Goal: Information Seeking & Learning: Learn about a topic

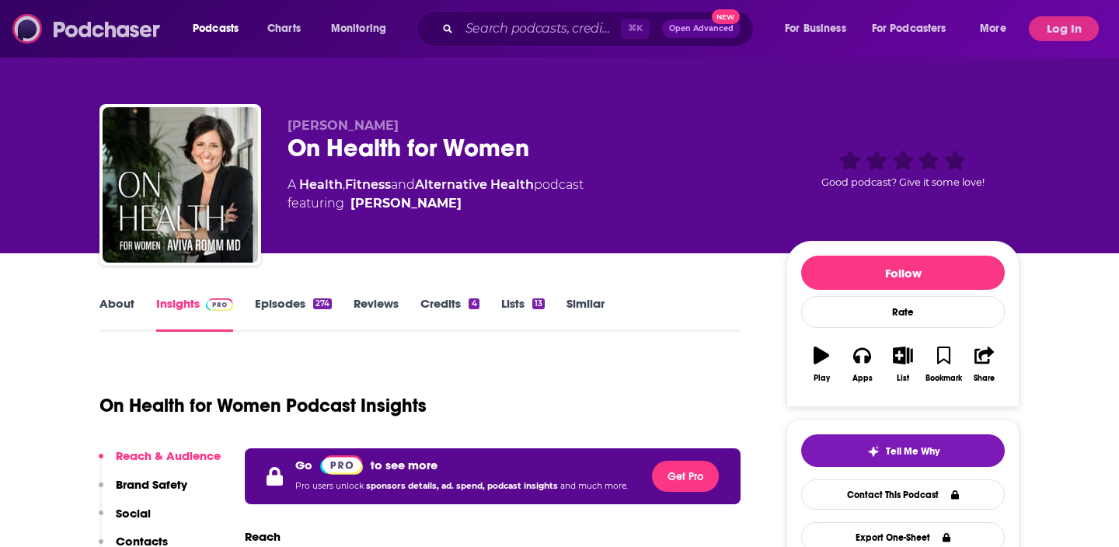
click at [106, 14] on img at bounding box center [86, 29] width 149 height 30
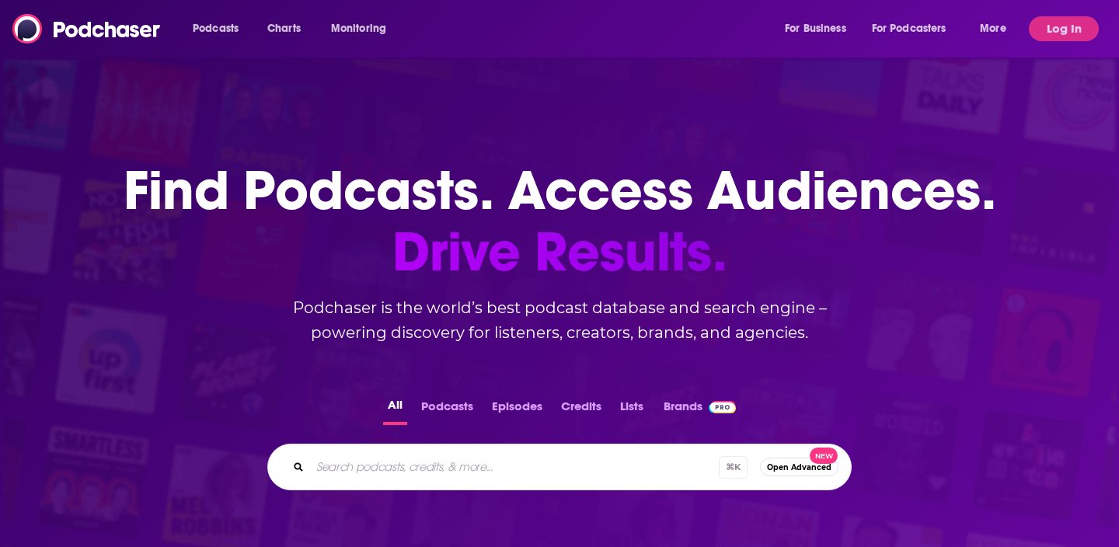
click at [432, 485] on div "⌘ K Open Advanced New" at bounding box center [559, 467] width 584 height 47
click at [451, 410] on button "Podcasts" at bounding box center [446, 410] width 61 height 30
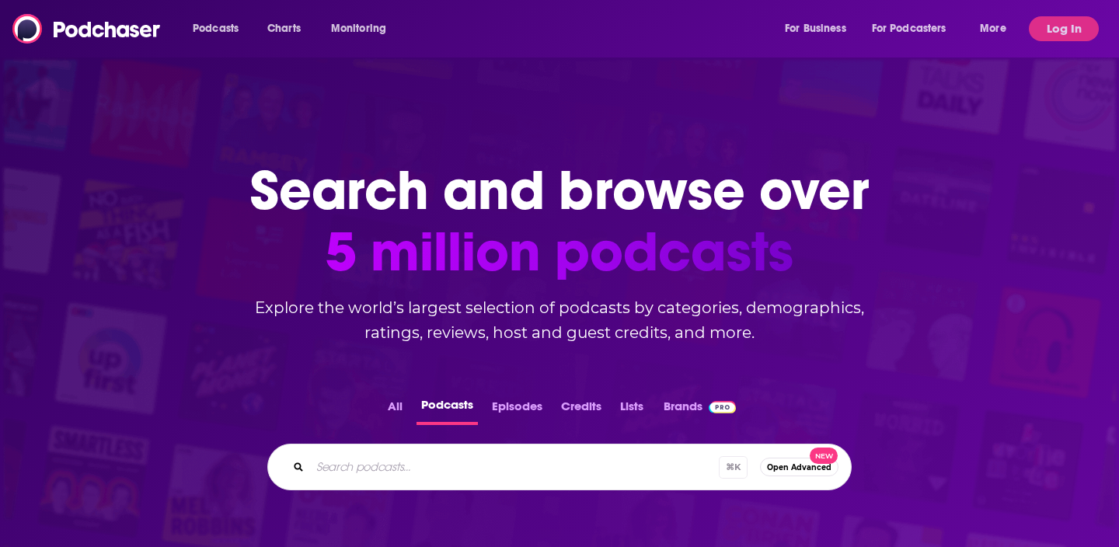
click at [439, 458] on input "Search podcasts..." at bounding box center [514, 466] width 409 height 25
type input "hear from her"
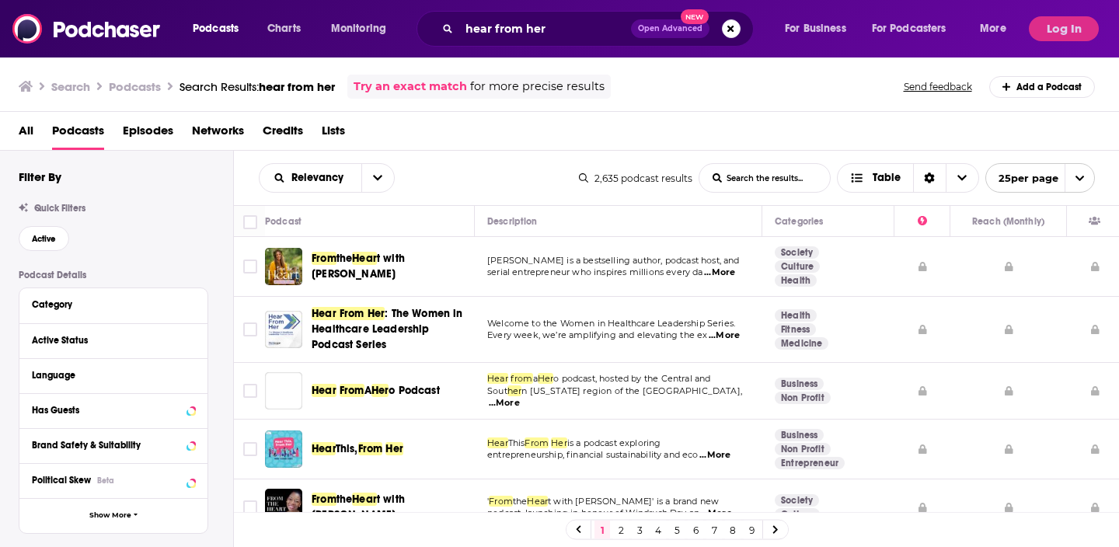
scroll to position [22, 0]
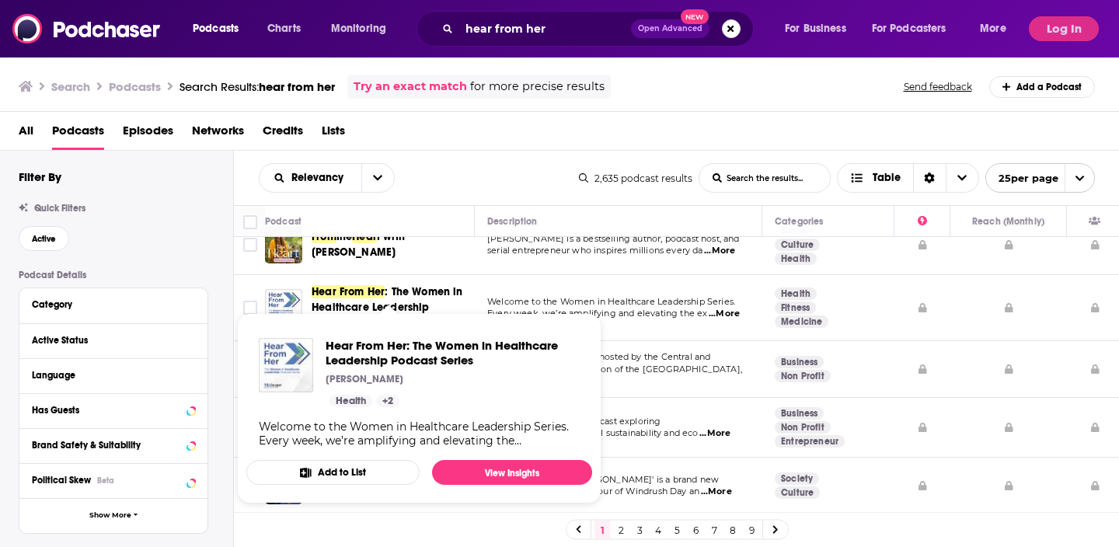
click at [386, 306] on span "Hear From Her: The Women in Healthcare Leadership Podcast Series [PERSON_NAME] …" at bounding box center [419, 408] width 364 height 209
click at [508, 473] on link "View Insights" at bounding box center [512, 472] width 160 height 25
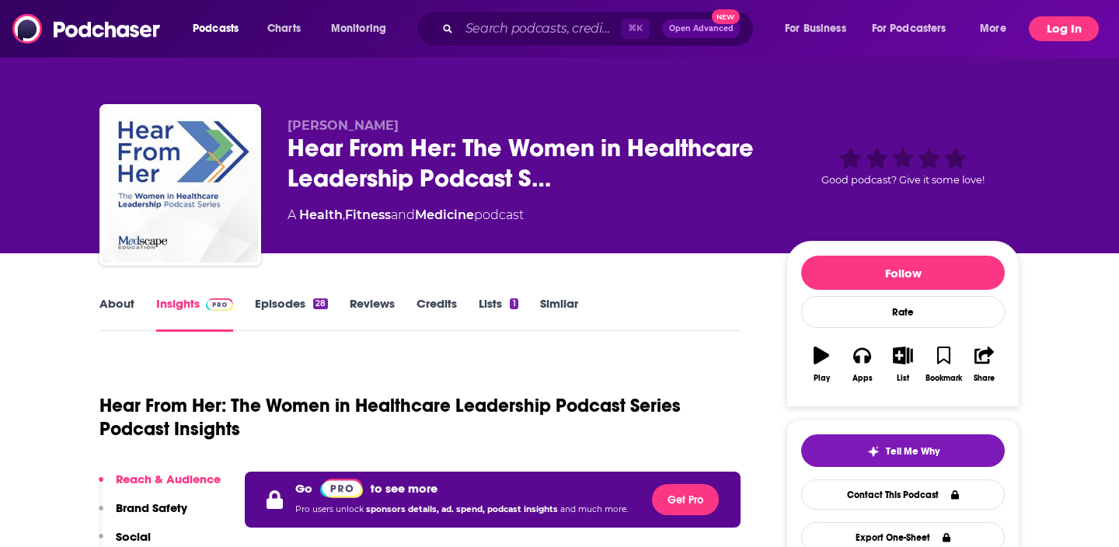
click at [1038, 25] on button "Log In" at bounding box center [1064, 28] width 70 height 25
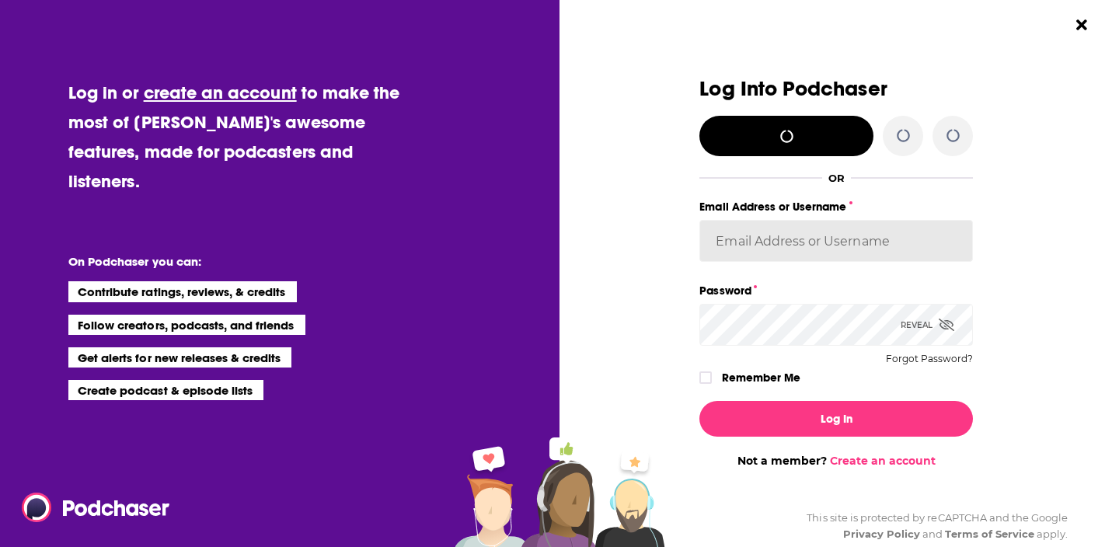
type input "caseya"
click at [797, 247] on input "caseya" at bounding box center [835, 241] width 273 height 42
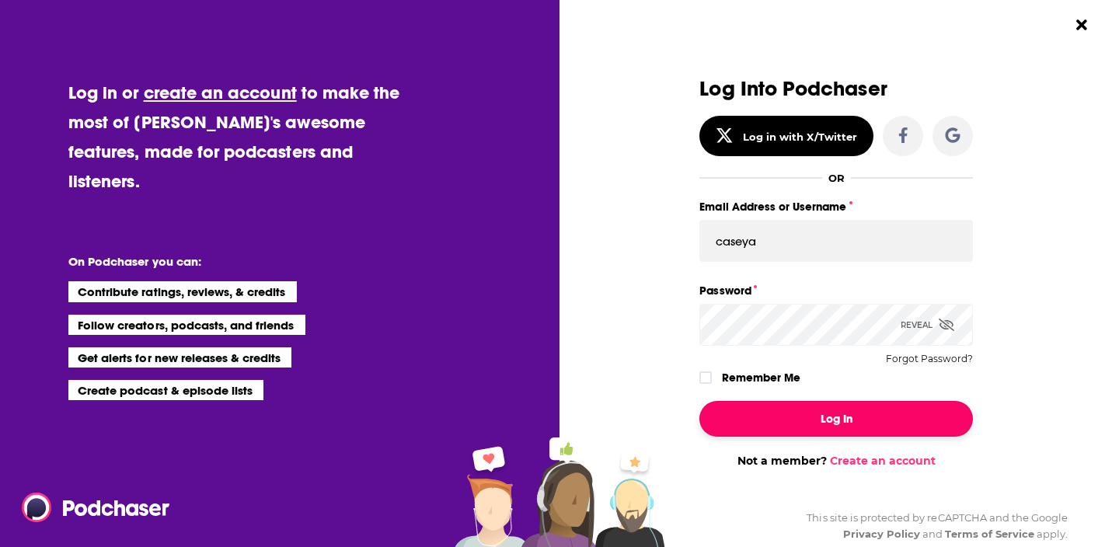
click at [761, 420] on button "Log In" at bounding box center [835, 419] width 273 height 36
